Goal: Information Seeking & Learning: Learn about a topic

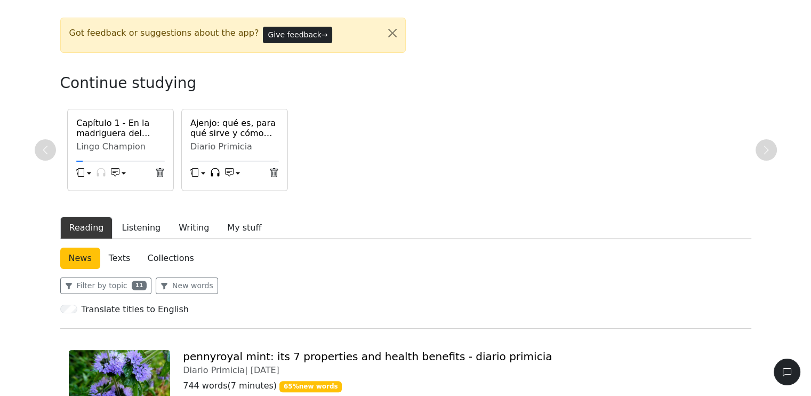
scroll to position [213, 0]
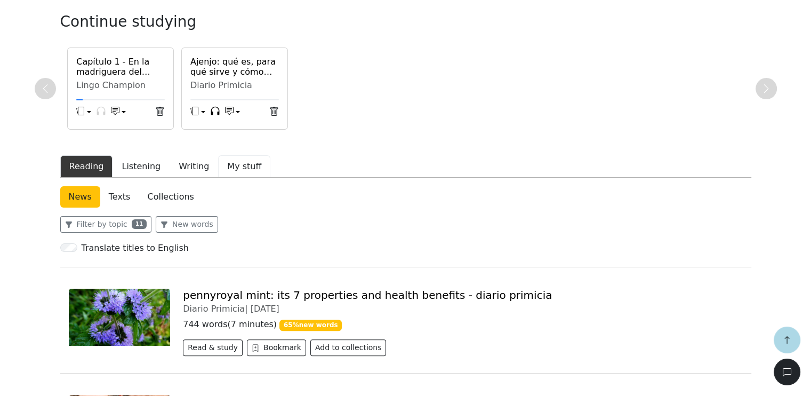
click at [235, 168] on button "My stuff" at bounding box center [244, 166] width 52 height 22
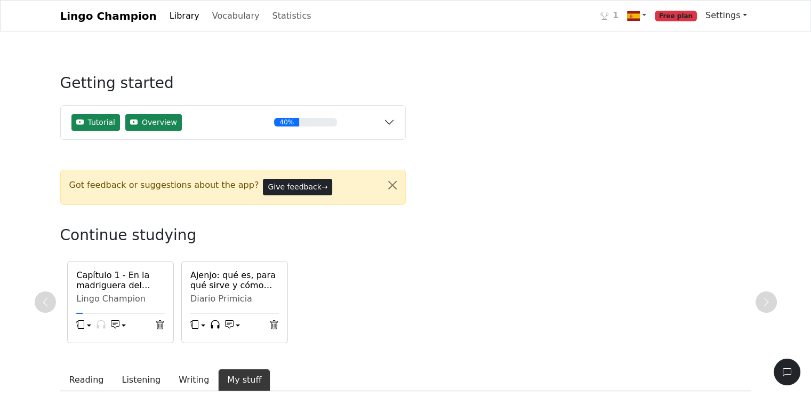
click at [740, 17] on link "Settings" at bounding box center [726, 15] width 50 height 21
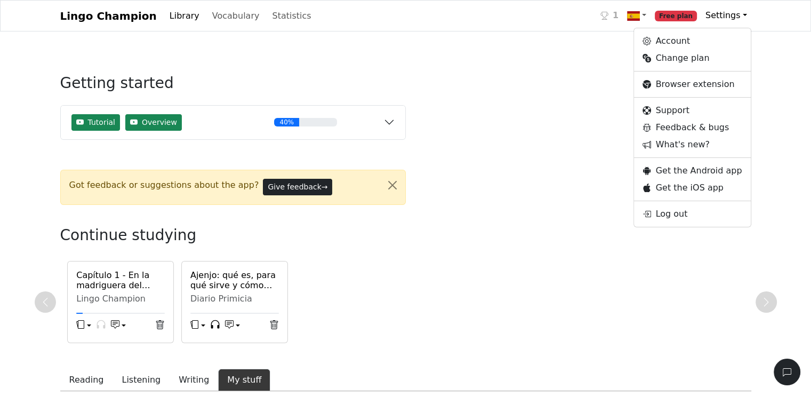
click at [500, 119] on div "Getting started Tutorial Overview 40% Read a news article or story Save words t…" at bounding box center [406, 296] width 704 height 479
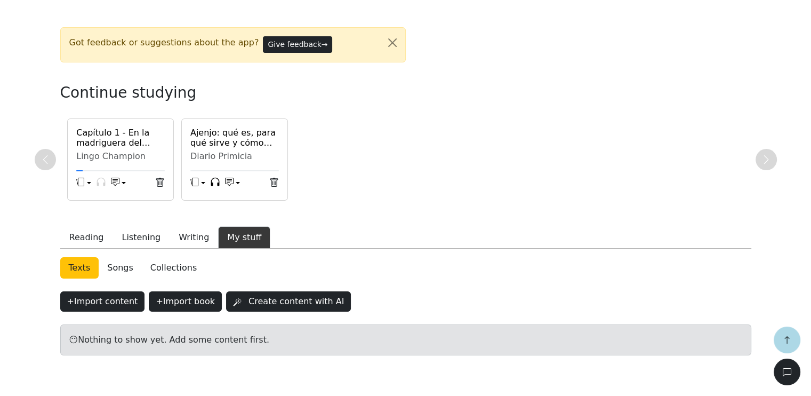
scroll to position [173, 0]
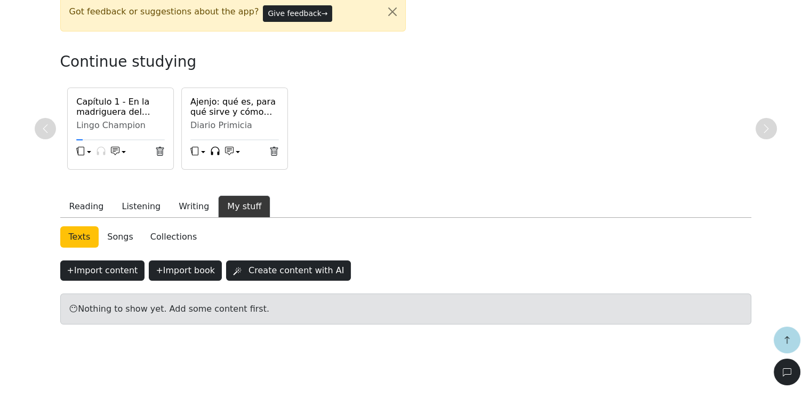
click at [162, 236] on link "Collections" at bounding box center [173, 236] width 63 height 21
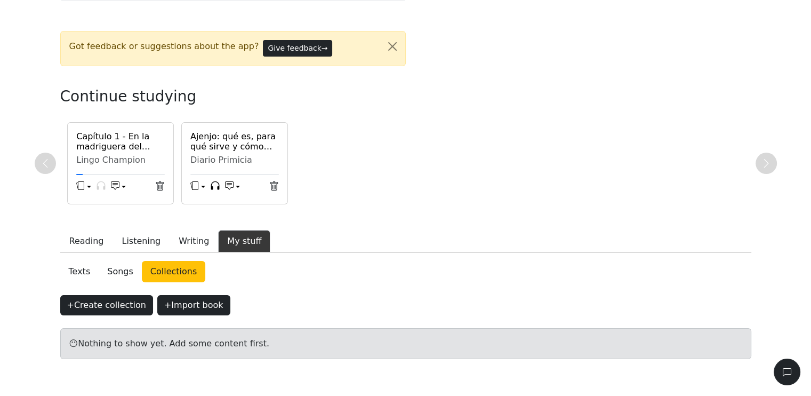
scroll to position [173, 0]
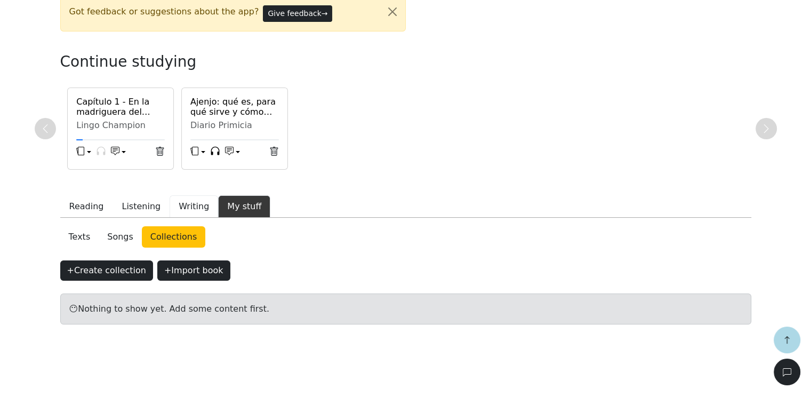
click at [178, 209] on button "Writing" at bounding box center [194, 206] width 49 height 22
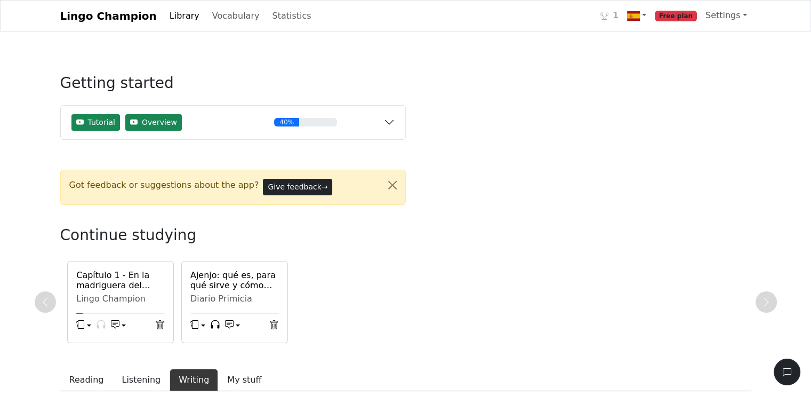
scroll to position [114, 0]
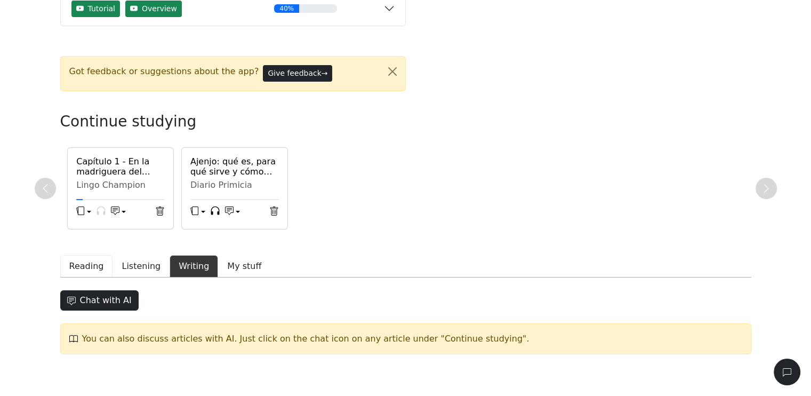
click at [81, 268] on button "Reading" at bounding box center [86, 266] width 53 height 22
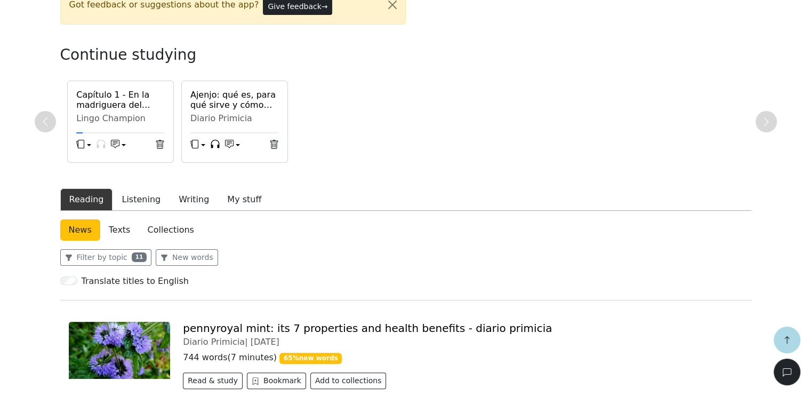
scroll to position [220, 0]
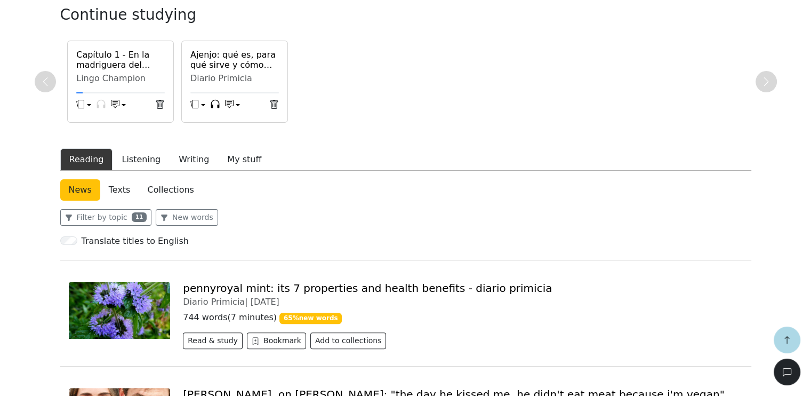
click at [168, 188] on link "Collections" at bounding box center [170, 189] width 63 height 21
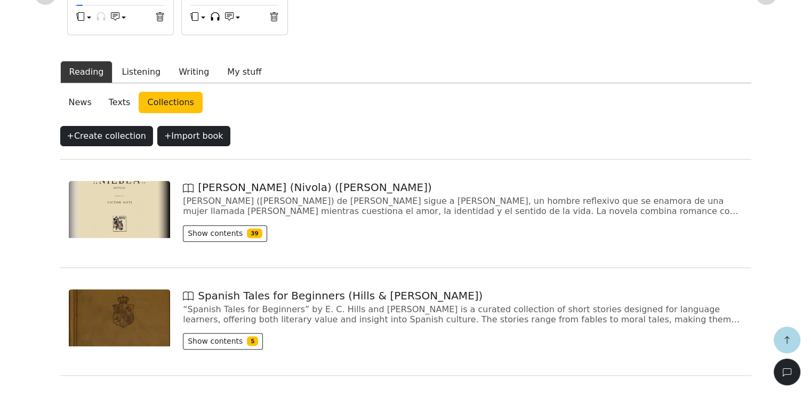
scroll to position [167, 0]
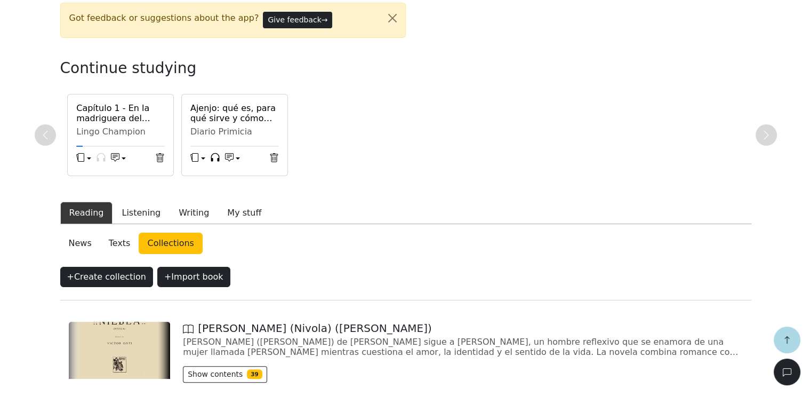
click at [79, 245] on link "News" at bounding box center [80, 242] width 40 height 21
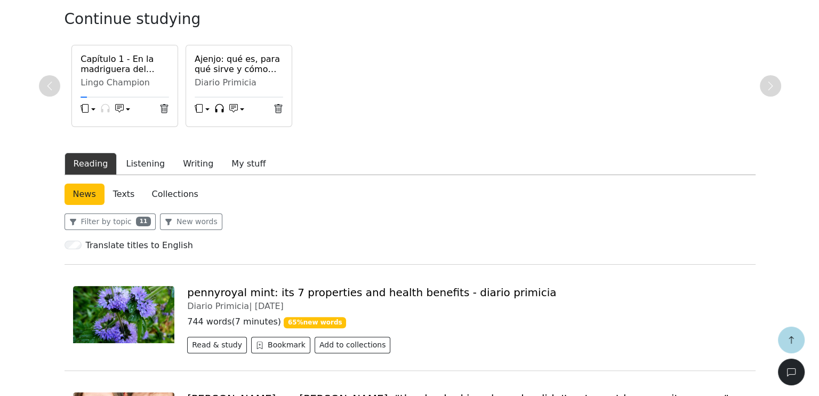
scroll to position [274, 0]
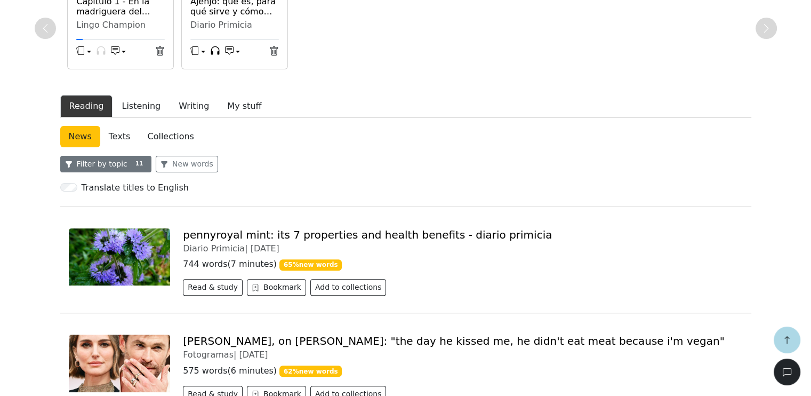
click at [107, 162] on button "Filter by topic 11" at bounding box center [106, 164] width 92 height 17
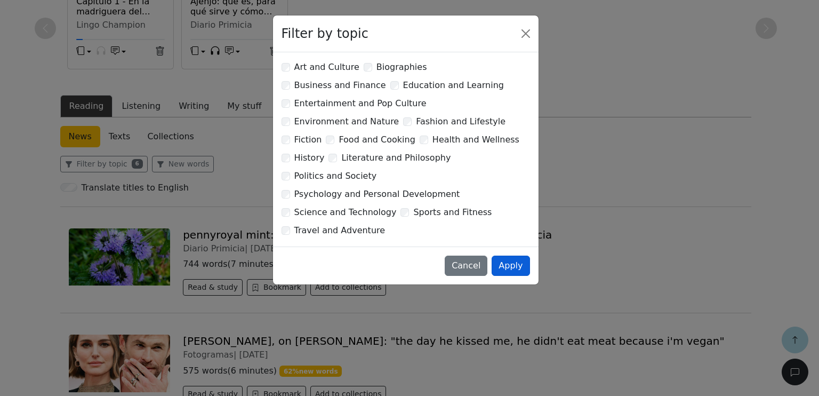
click at [508, 255] on button "Apply" at bounding box center [511, 265] width 38 height 20
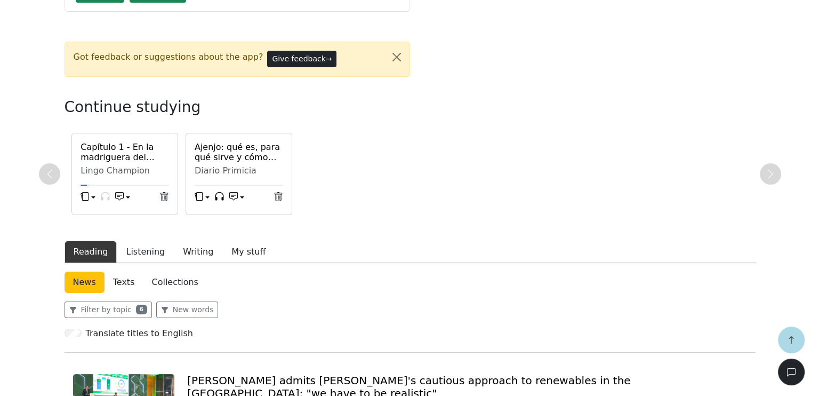
scroll to position [213, 0]
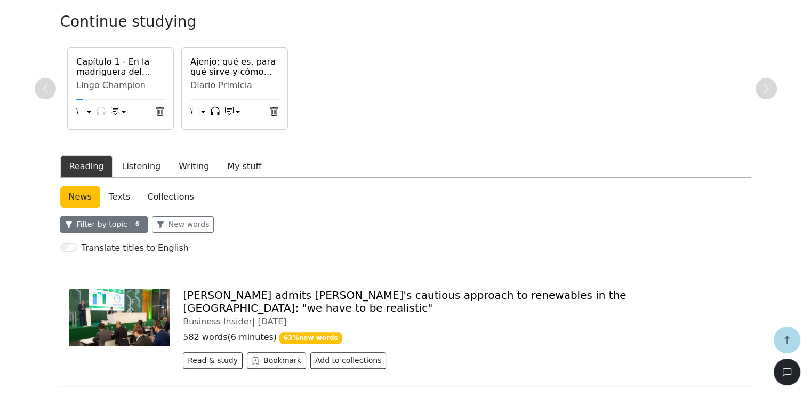
click at [133, 224] on span "6" at bounding box center [137, 224] width 11 height 10
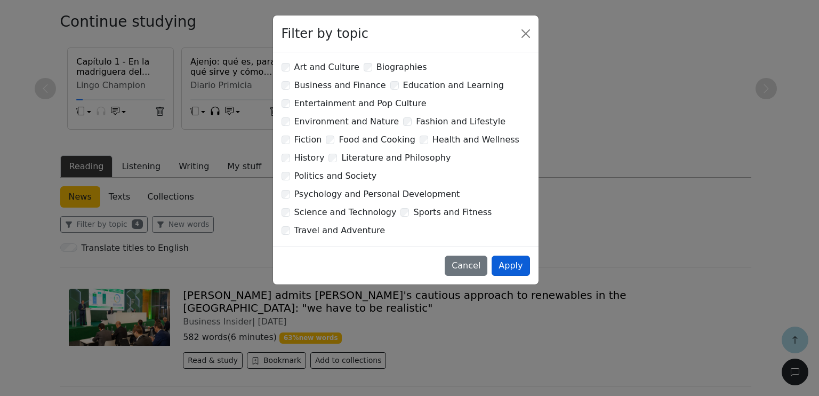
click at [511, 255] on button "Apply" at bounding box center [511, 265] width 38 height 20
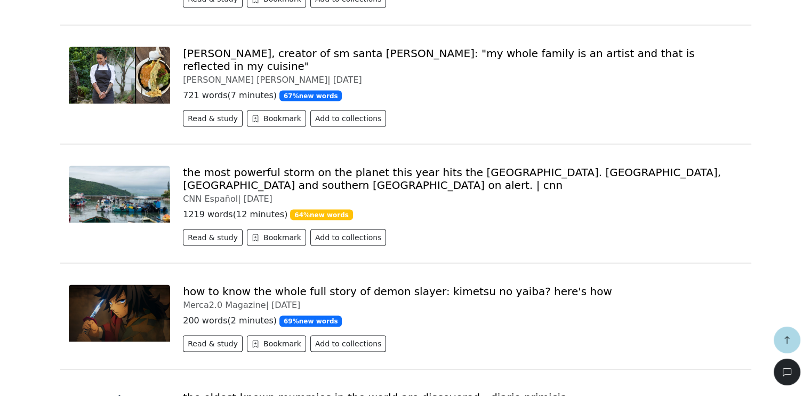
scroll to position [2057, 0]
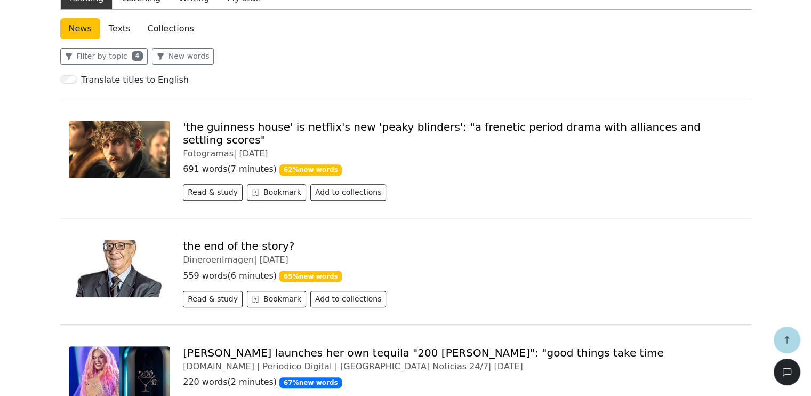
scroll to position [373, 0]
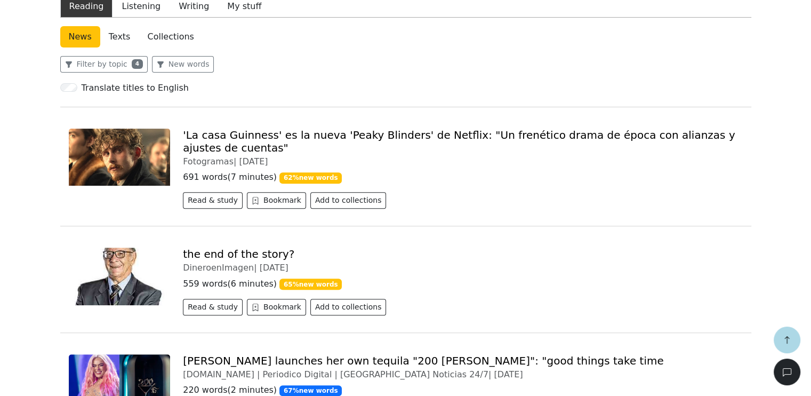
click at [374, 136] on link "'La casa Guinness' es la nueva 'Peaky Blinders' de Netflix: "Un frenético drama…" at bounding box center [459, 141] width 552 height 26
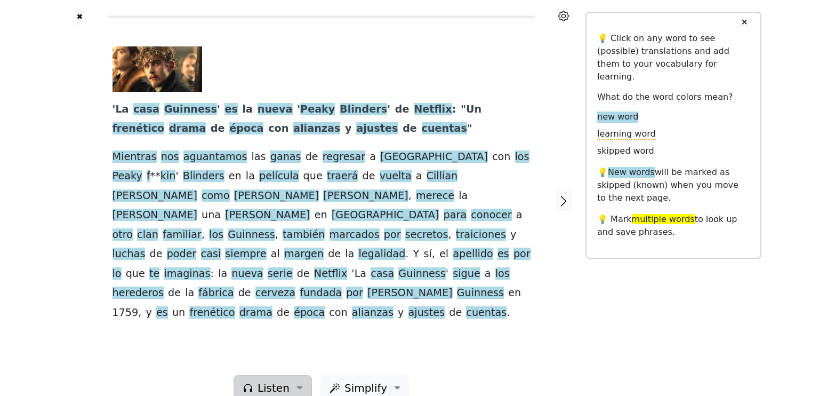
click at [275, 380] on span "Listen" at bounding box center [274, 388] width 32 height 16
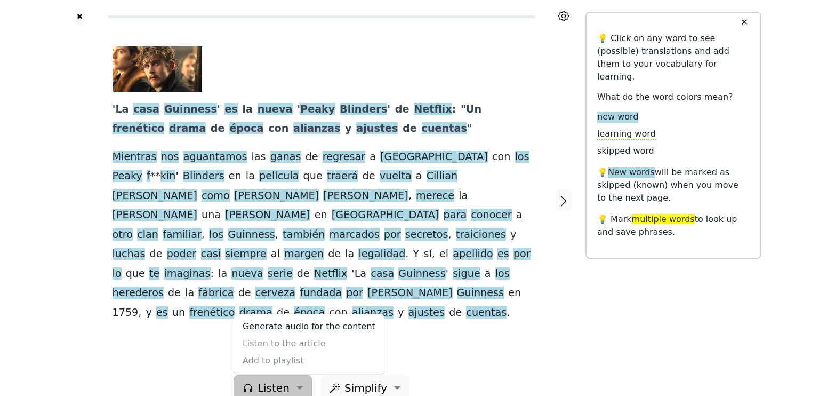
click at [278, 328] on div "Generate audio for the content Listen to the article Add to playlist" at bounding box center [309, 344] width 151 height 61
click at [286, 318] on link "Generate audio for the content" at bounding box center [309, 326] width 150 height 17
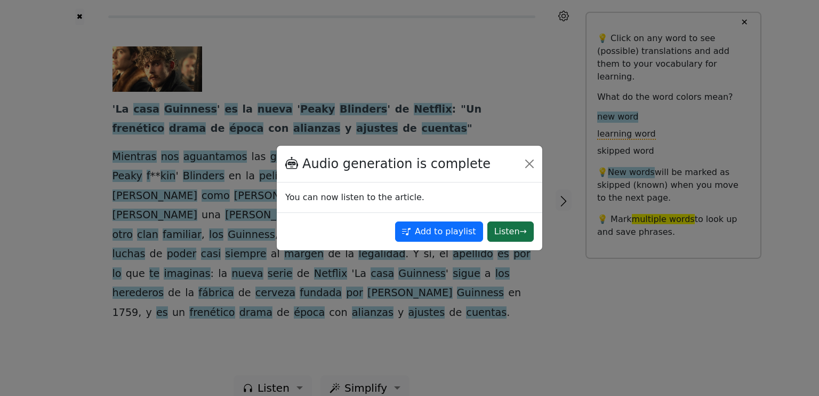
click at [512, 233] on button "Listen →" at bounding box center [510, 231] width 46 height 20
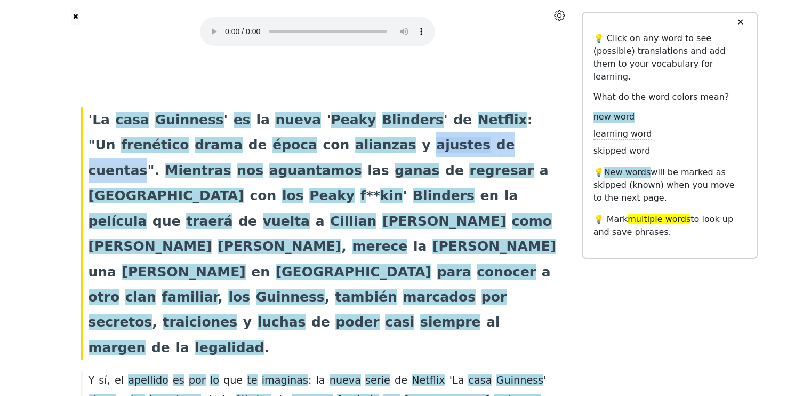
drag, startPoint x: 288, startPoint y: 147, endPoint x: 403, endPoint y: 151, distance: 114.7
click at [403, 151] on div "' La casa Guinness ' es la nueva ' Peaky Blinders ' de Netflix : " Un frenético…" at bounding box center [317, 233] width 485 height 253
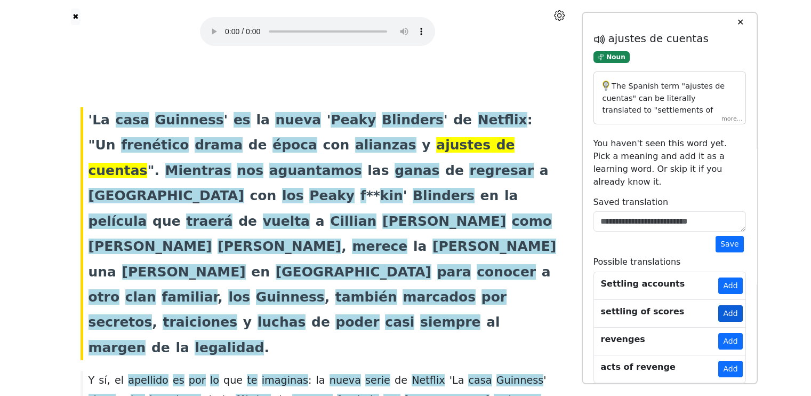
click at [728, 305] on button "Add" at bounding box center [730, 313] width 24 height 17
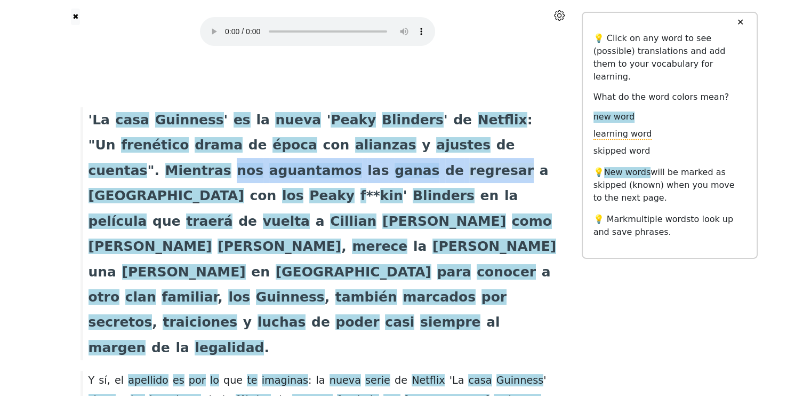
drag, startPoint x: 483, startPoint y: 144, endPoint x: 292, endPoint y: 175, distance: 193.3
click at [306, 175] on div "' La casa Guinness ' es la nueva ' Peaky Blinders ' de Netflix : " Un frenético…" at bounding box center [317, 233] width 485 height 253
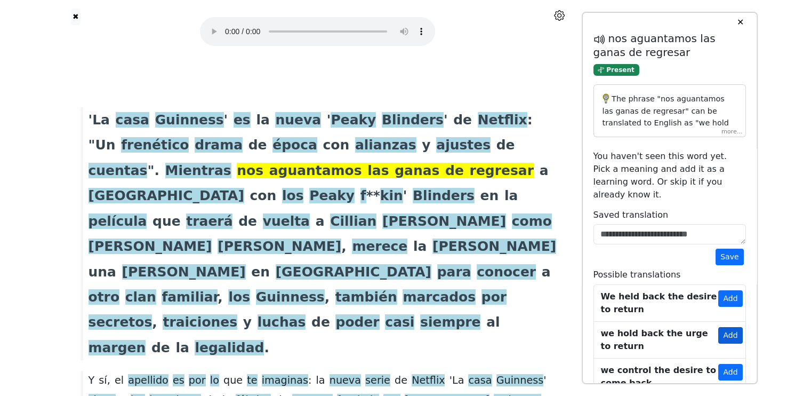
click at [729, 327] on button "Add" at bounding box center [730, 335] width 24 height 17
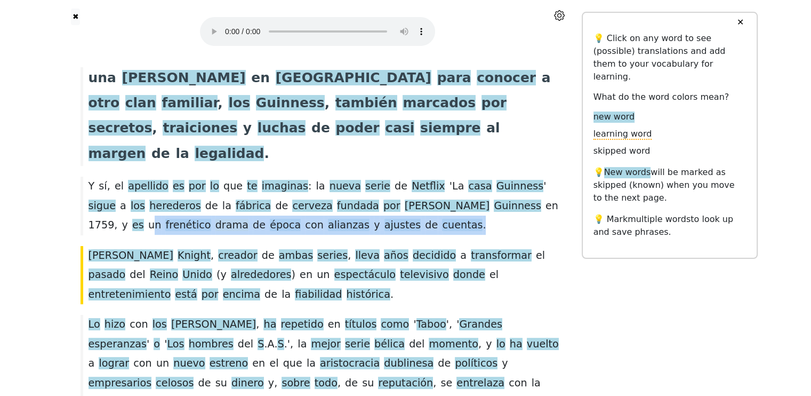
scroll to position [194, 0]
drag, startPoint x: 459, startPoint y: 147, endPoint x: 540, endPoint y: 148, distance: 81.6
click at [540, 176] on div "Y sí , el apellido es por lo que te imaginas : la nueva serie de Netflix ' La c…" at bounding box center [317, 205] width 485 height 58
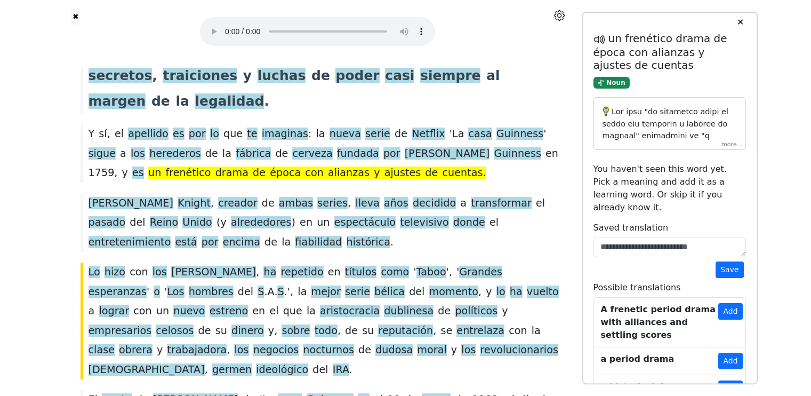
scroll to position [229, 0]
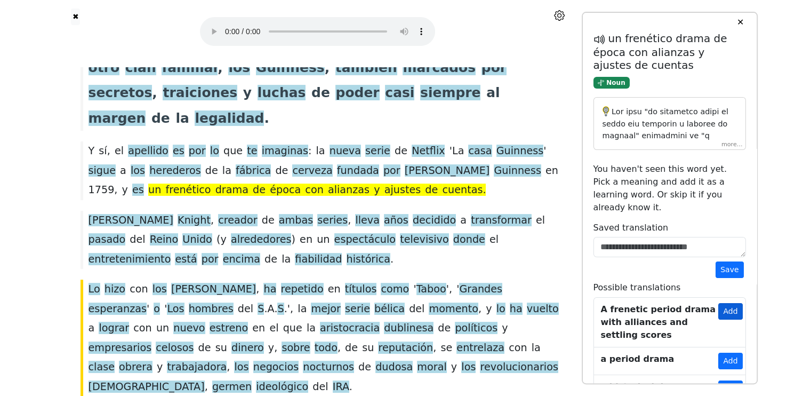
click at [726, 303] on button "Add" at bounding box center [730, 311] width 24 height 17
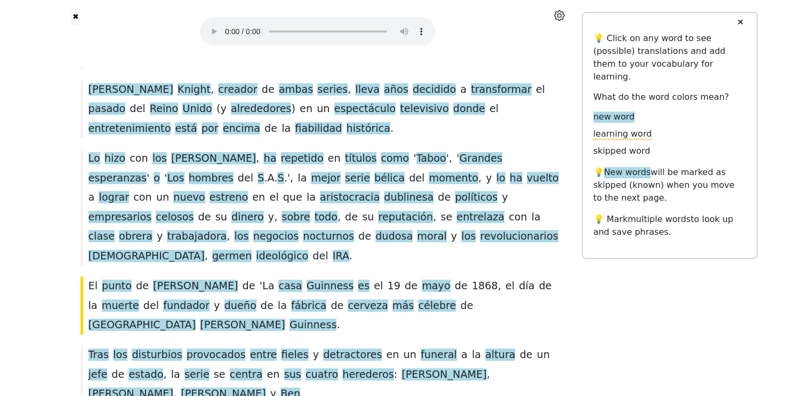
scroll to position [362, 0]
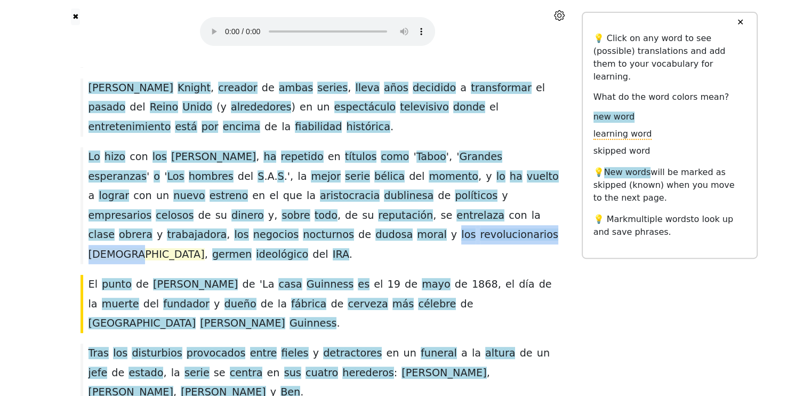
drag, startPoint x: 87, startPoint y: 160, endPoint x: 213, endPoint y: 160, distance: 125.8
click at [213, 160] on div "Lo hizo con los [PERSON_NAME] , ha repetido en títulos como ' Taboo ', ' Grande…" at bounding box center [317, 205] width 485 height 117
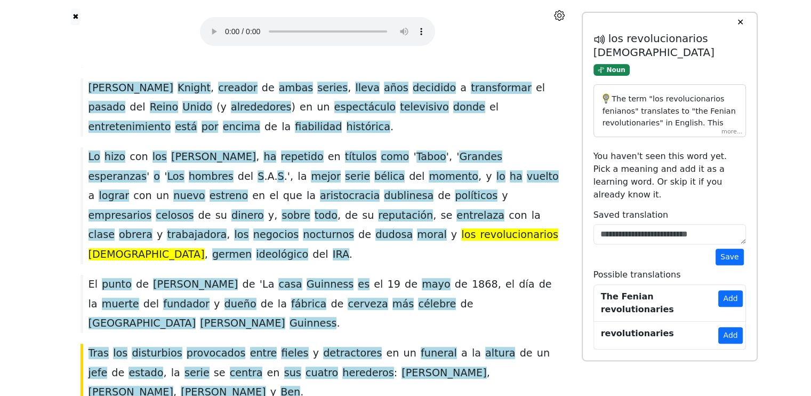
scroll to position [411, 0]
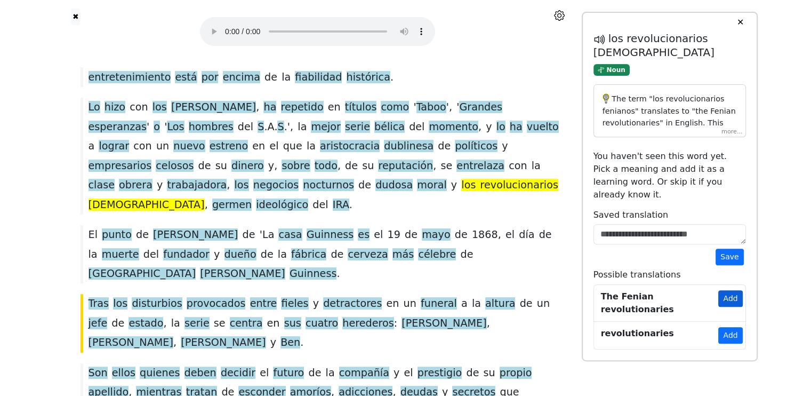
click at [733, 290] on button "Add" at bounding box center [730, 298] width 24 height 17
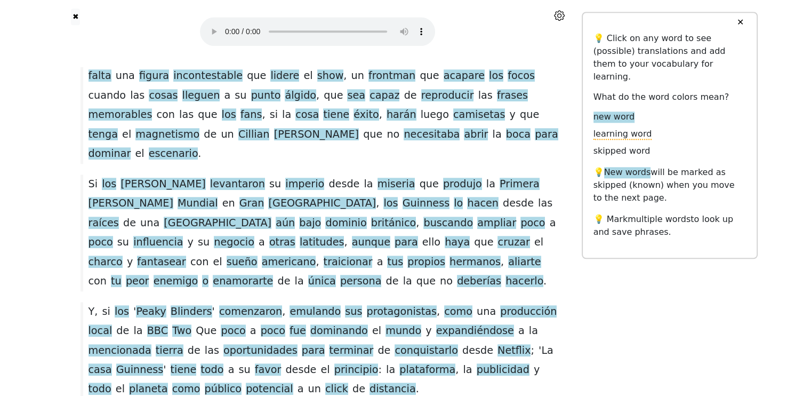
scroll to position [1055, 0]
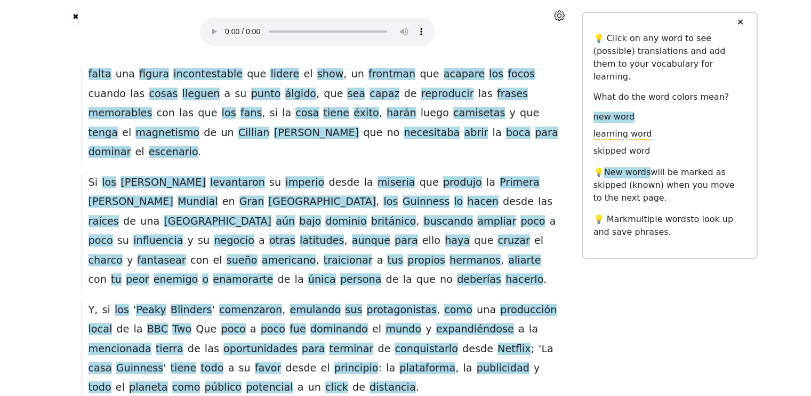
drag, startPoint x: 91, startPoint y: 316, endPoint x: 254, endPoint y: 324, distance: 163.3
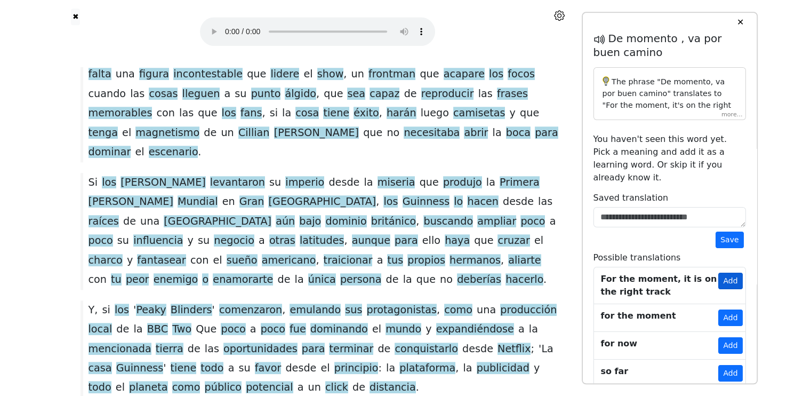
click at [727, 272] on button "Add" at bounding box center [730, 280] width 24 height 17
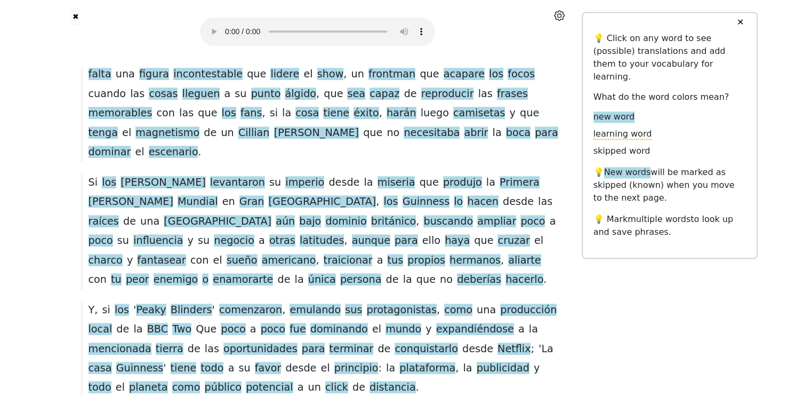
drag, startPoint x: 156, startPoint y: 317, endPoint x: 252, endPoint y: 317, distance: 95.4
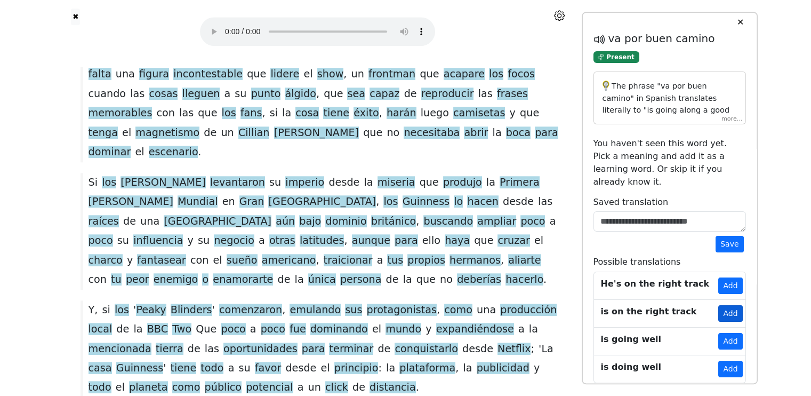
click at [727, 305] on button "Add" at bounding box center [730, 313] width 24 height 17
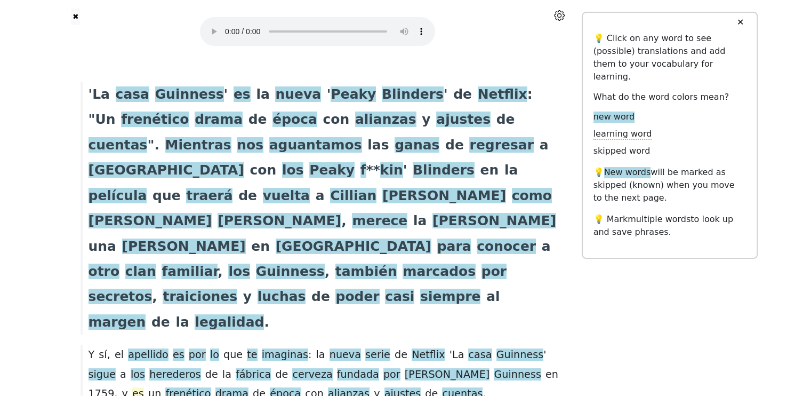
scroll to position [0, 0]
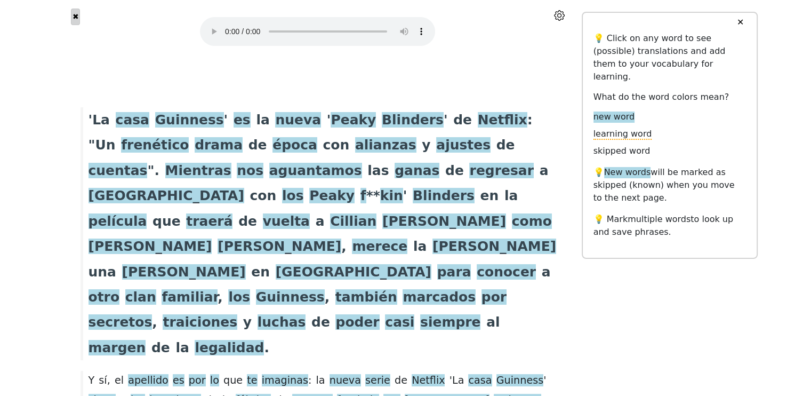
click at [77, 17] on button "✖" at bounding box center [75, 17] width 9 height 17
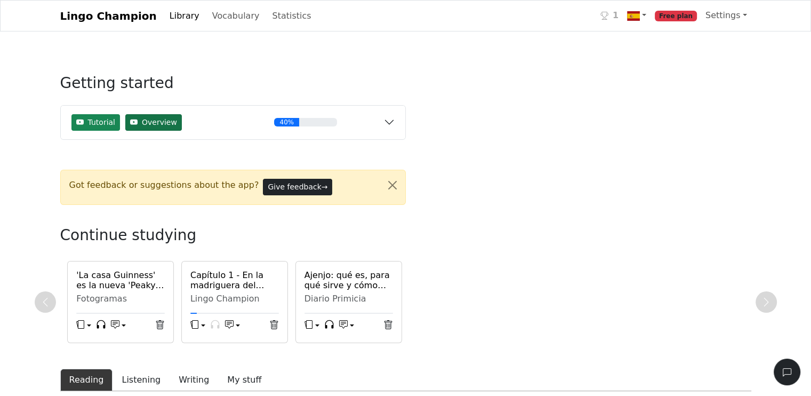
click at [156, 124] on span "Overview" at bounding box center [159, 122] width 35 height 11
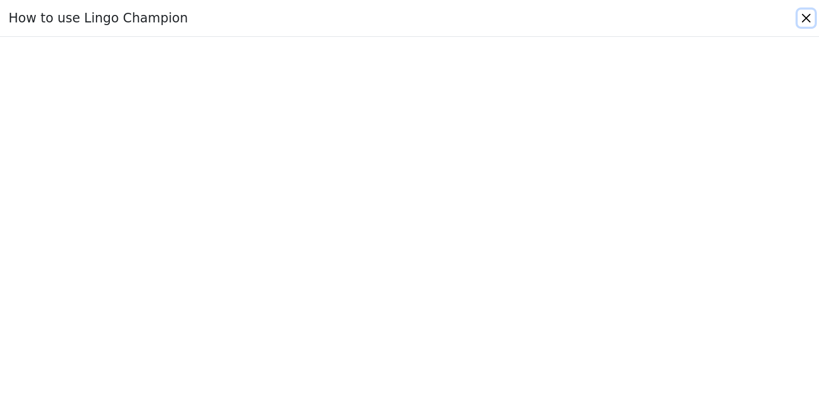
click at [808, 18] on button "Close" at bounding box center [806, 18] width 17 height 17
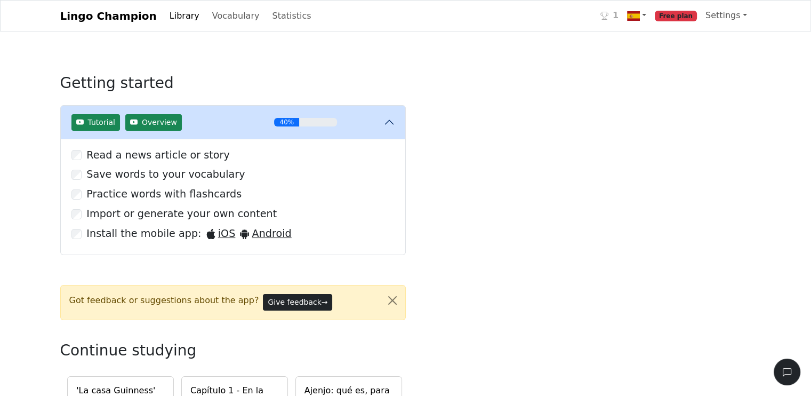
click at [167, 15] on link "Library" at bounding box center [184, 15] width 38 height 21
click at [216, 19] on link "Vocabulary" at bounding box center [236, 15] width 56 height 21
